Goal: Task Accomplishment & Management: Manage account settings

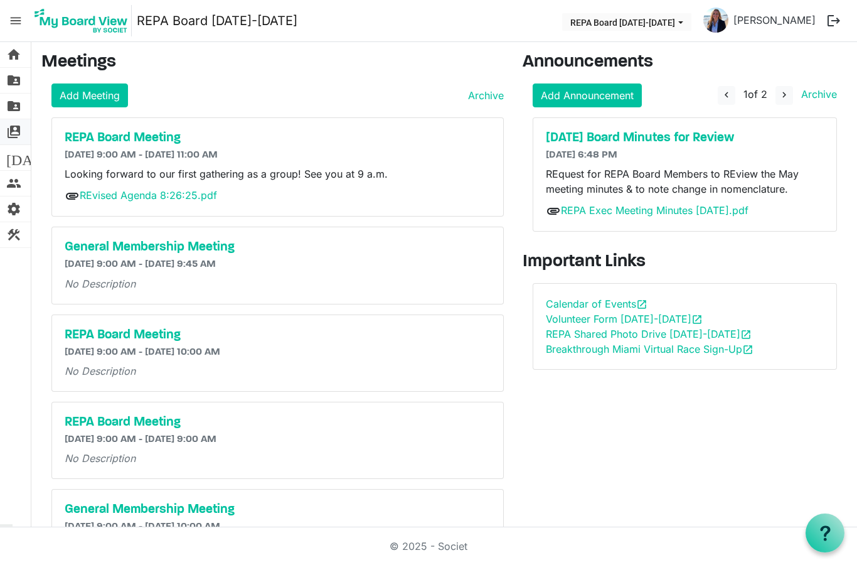
click at [16, 134] on span "switch_account" at bounding box center [13, 131] width 15 height 25
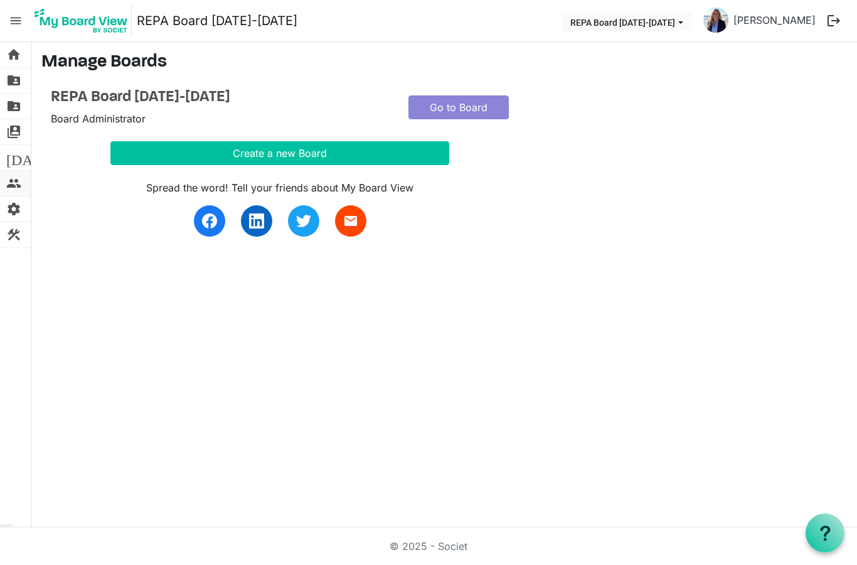
click at [21, 185] on span "people" at bounding box center [13, 183] width 15 height 25
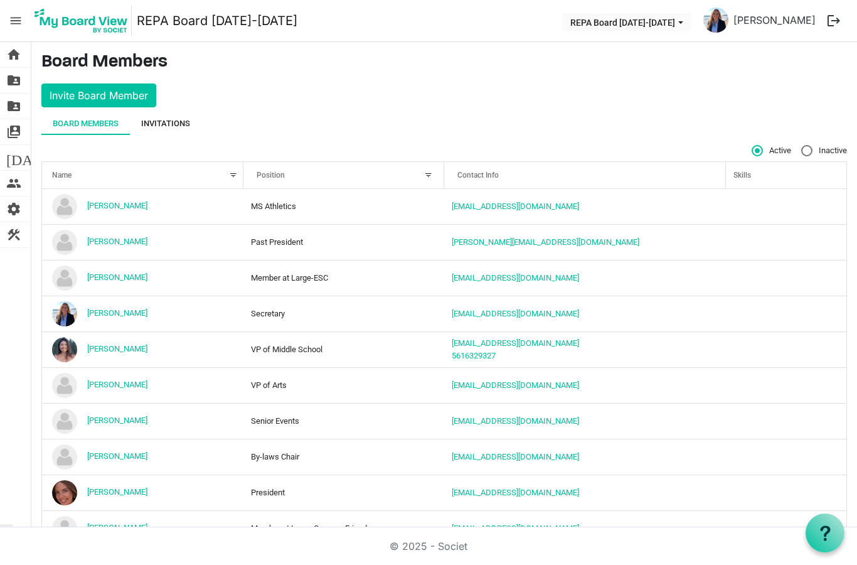
click at [179, 120] on div "Invitations" at bounding box center [165, 123] width 49 height 13
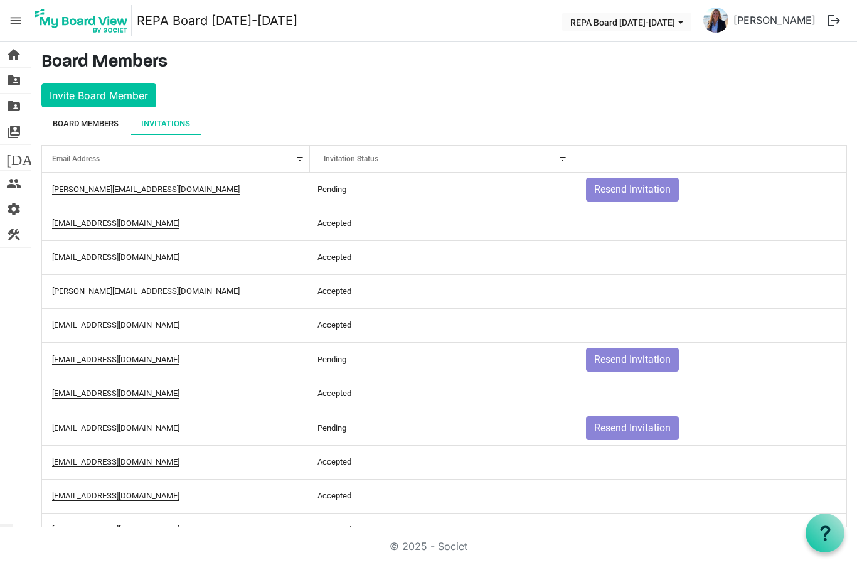
click at [102, 122] on div "Board Members" at bounding box center [86, 123] width 66 height 13
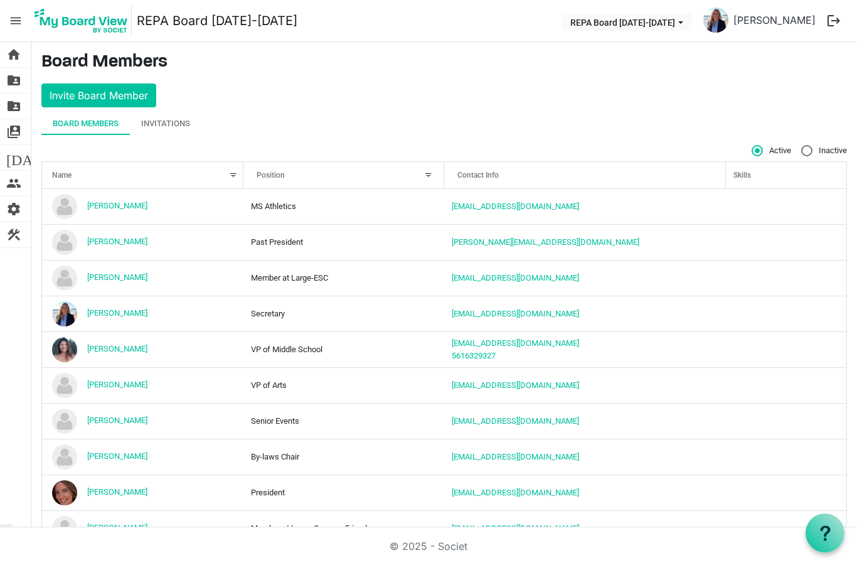
click at [813, 145] on span "Inactive" at bounding box center [824, 150] width 46 height 11
click at [802, 145] on input "Inactive" at bounding box center [801, 145] width 1 height 1
radio input "true"
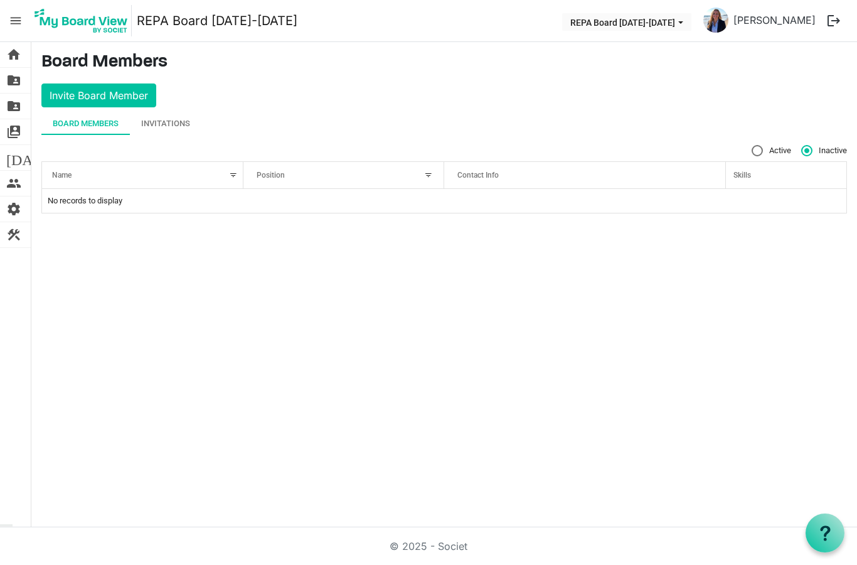
click at [762, 145] on span "Active" at bounding box center [772, 150] width 40 height 11
click at [752, 145] on input "Active" at bounding box center [752, 145] width 1 height 1
radio input "true"
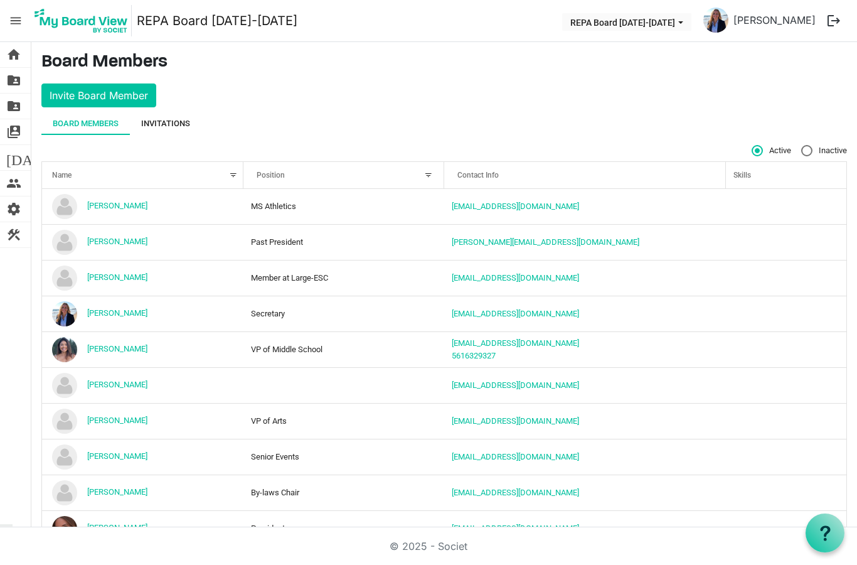
click at [176, 117] on div "Invitations" at bounding box center [165, 123] width 49 height 13
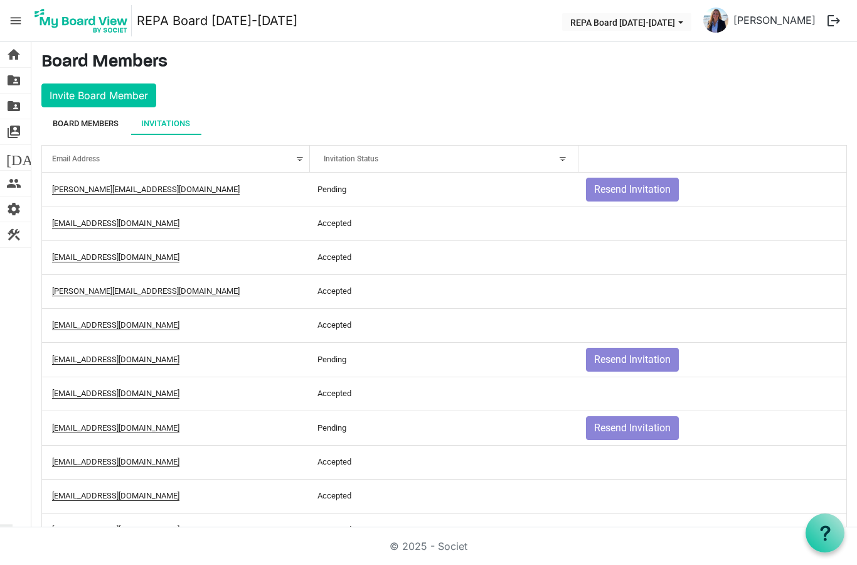
click at [107, 117] on div "Board Members" at bounding box center [86, 123] width 66 height 13
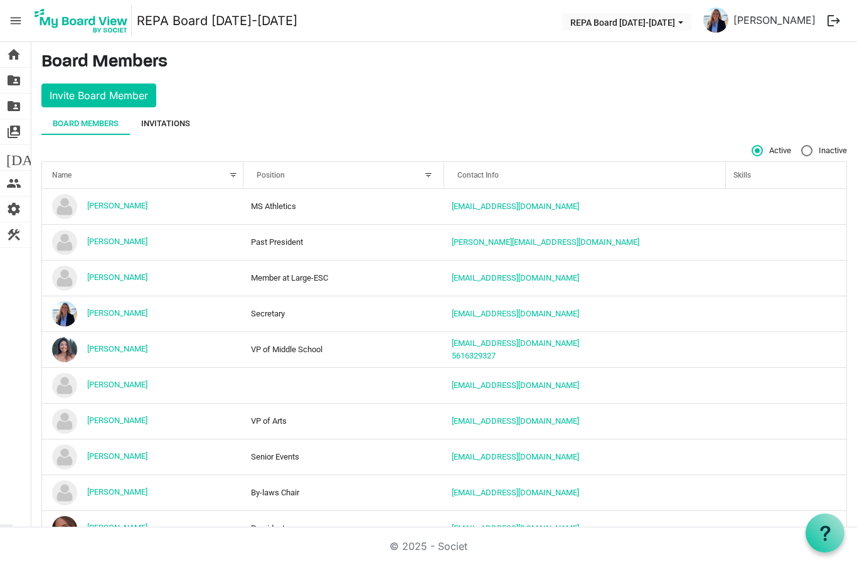
click at [176, 117] on div "Invitations" at bounding box center [165, 123] width 49 height 13
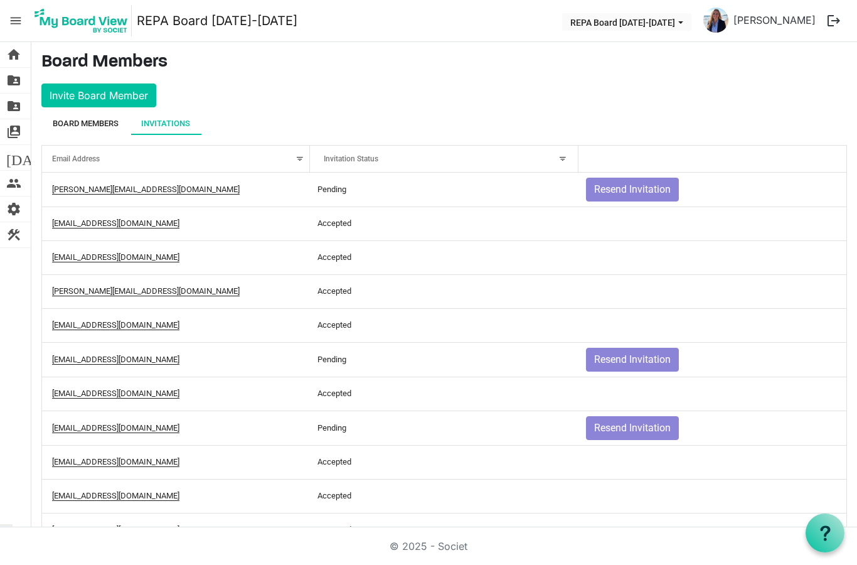
click at [99, 117] on div "Board Members" at bounding box center [86, 123] width 66 height 13
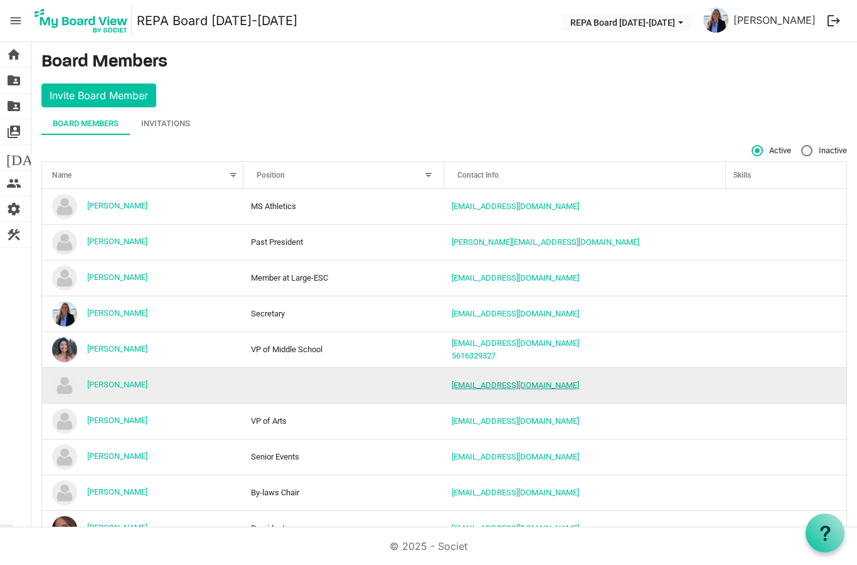
click at [473, 380] on link "[EMAIL_ADDRESS][DOMAIN_NAME]" at bounding box center [515, 384] width 127 height 9
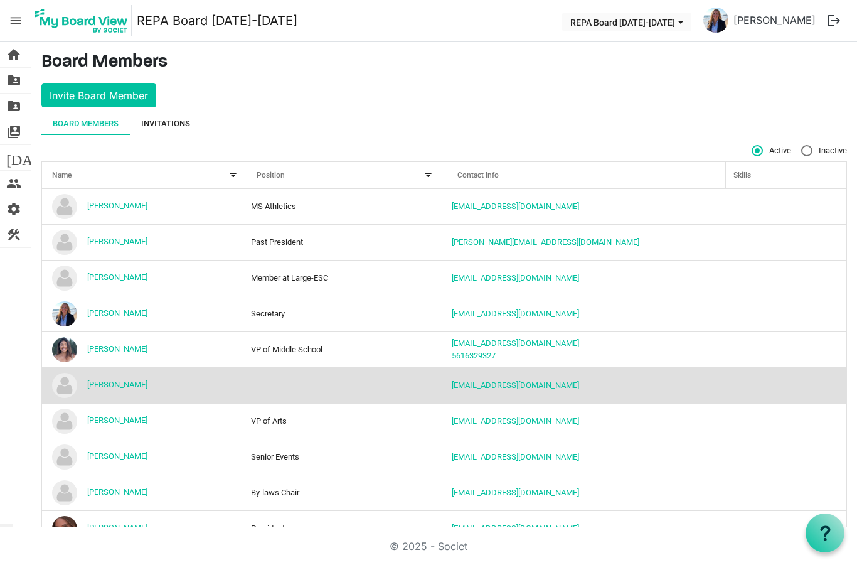
click at [183, 112] on div "Invitations" at bounding box center [165, 123] width 49 height 23
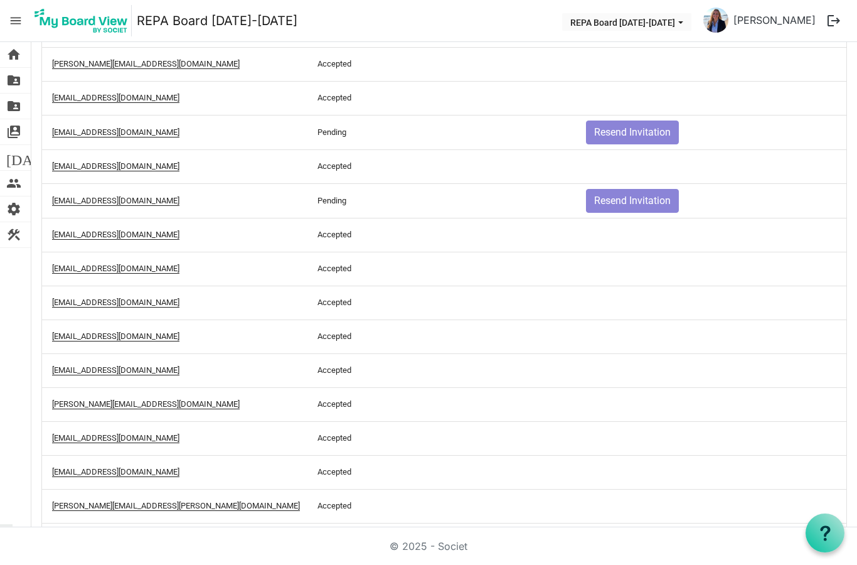
scroll to position [226, 0]
